Goal: Find specific page/section: Find specific page/section

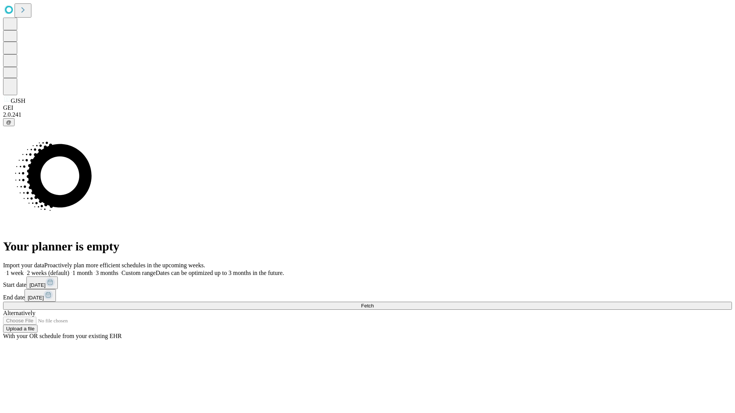
click at [374, 303] on span "Fetch" at bounding box center [367, 306] width 13 height 6
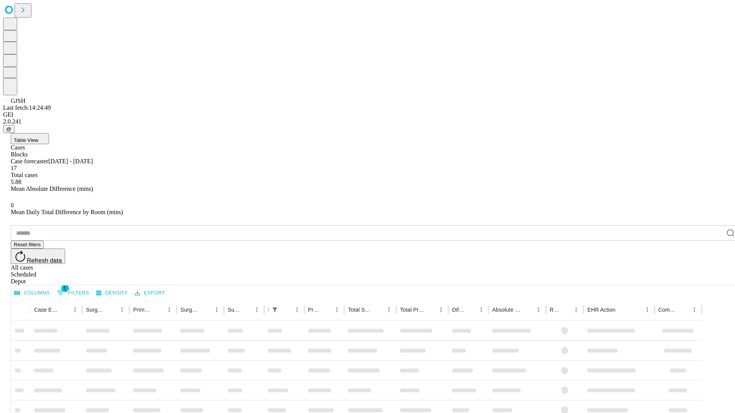
click at [38, 137] on span "Table View" at bounding box center [26, 140] width 25 height 6
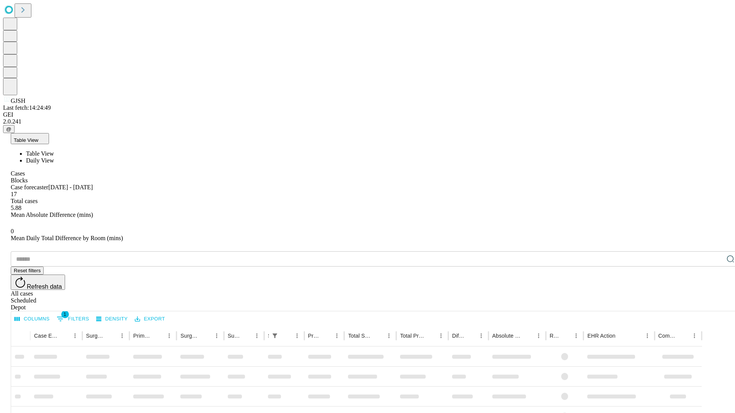
click at [54, 157] on span "Daily View" at bounding box center [40, 160] width 28 height 7
